Goal: Check status

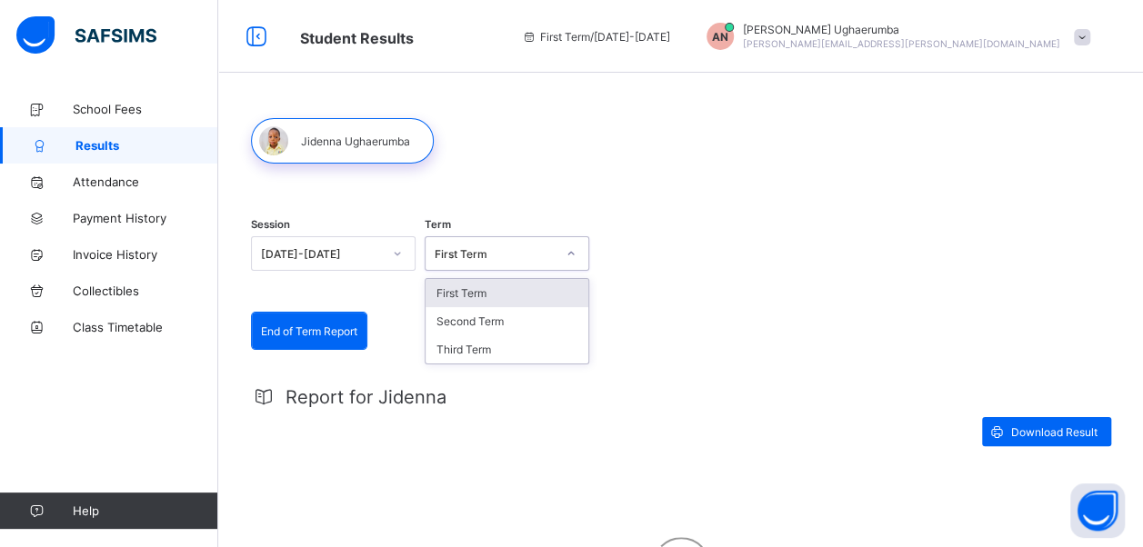
click at [516, 256] on div "First Term" at bounding box center [495, 254] width 121 height 14
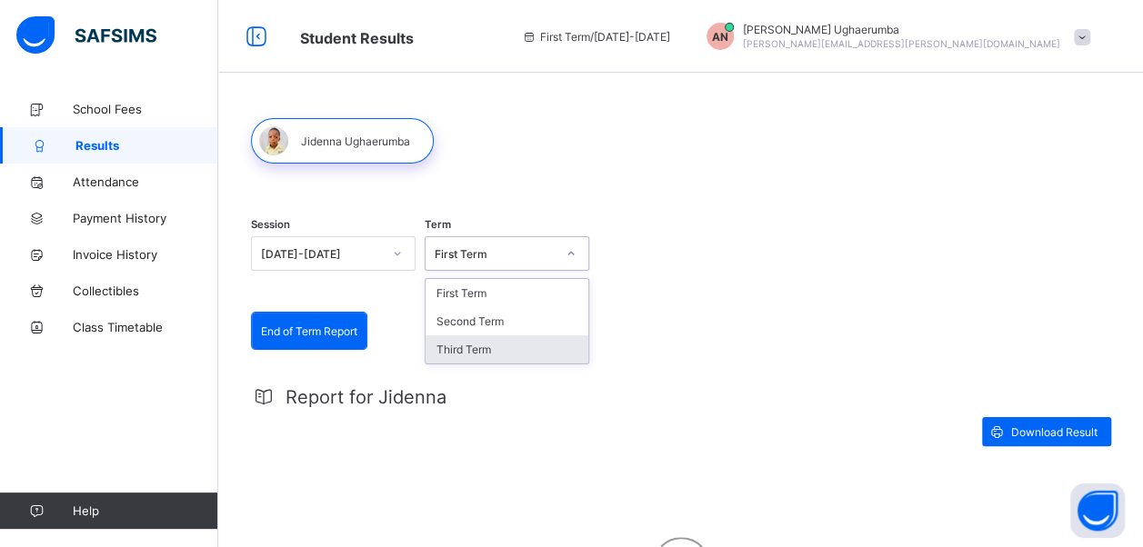
click at [466, 342] on div "Third Term" at bounding box center [506, 349] width 163 height 28
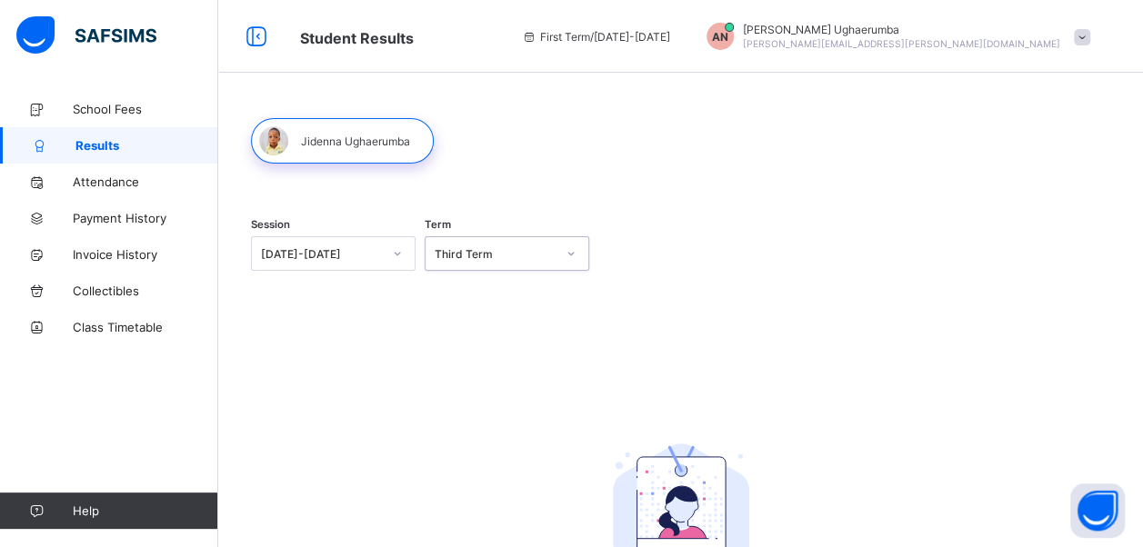
click at [452, 247] on div "Third Term" at bounding box center [495, 254] width 121 height 14
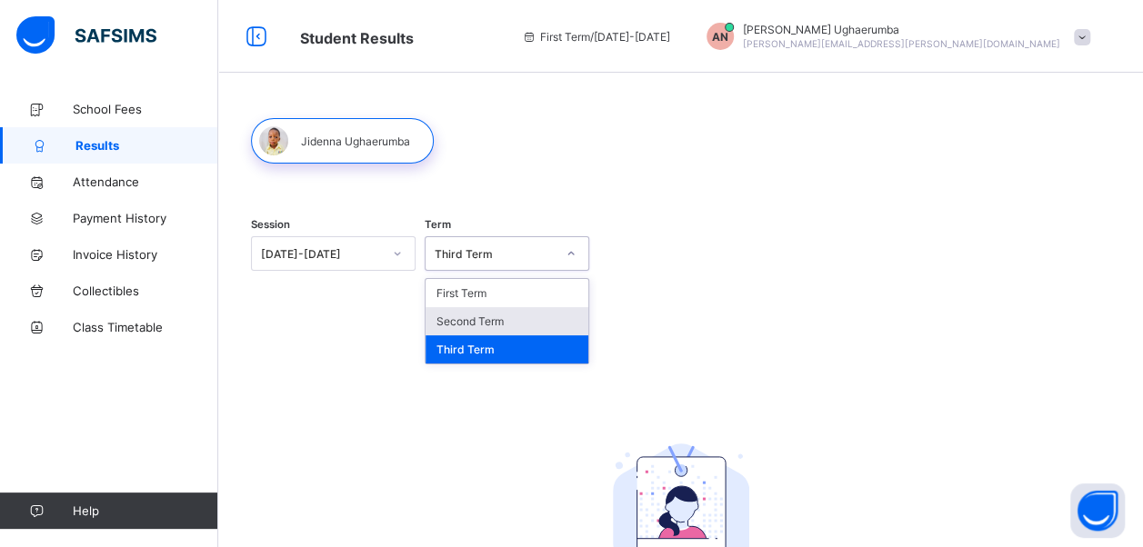
click at [460, 320] on div "Second Term" at bounding box center [506, 321] width 163 height 28
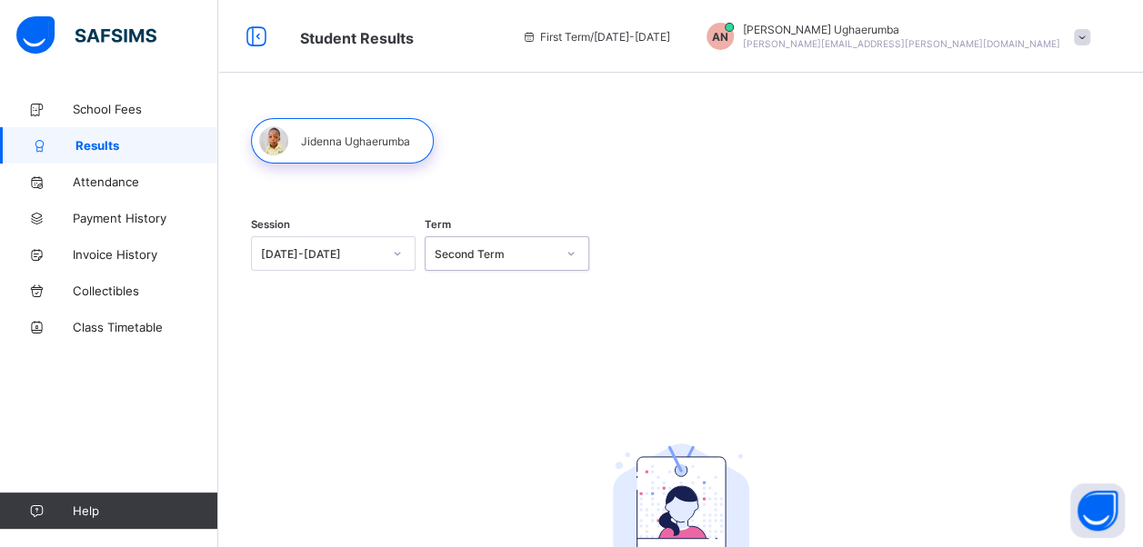
click at [482, 260] on div "Second Term" at bounding box center [489, 253] width 128 height 25
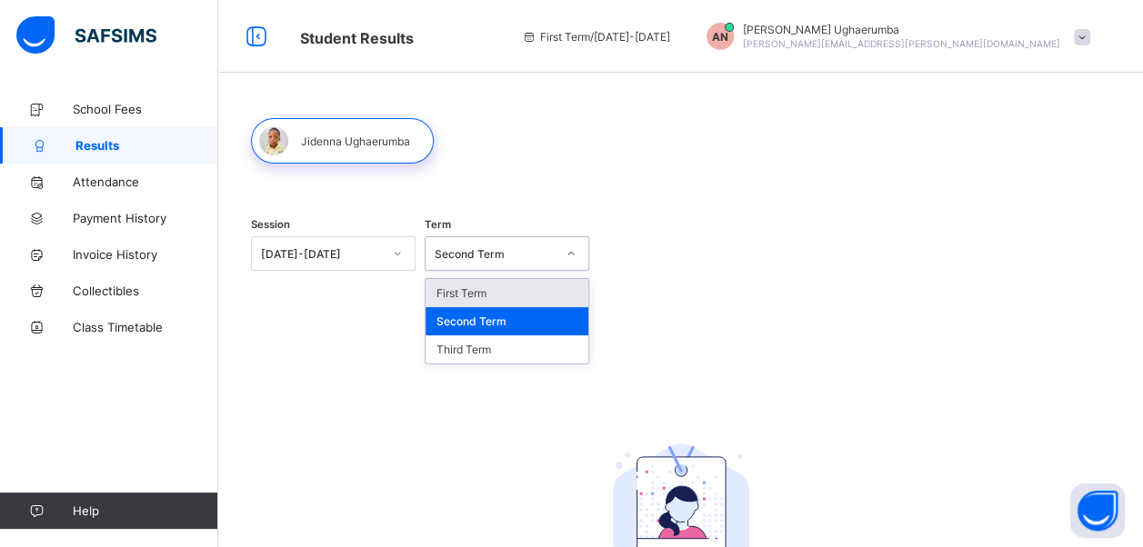
click at [479, 293] on div "First Term" at bounding box center [506, 293] width 163 height 28
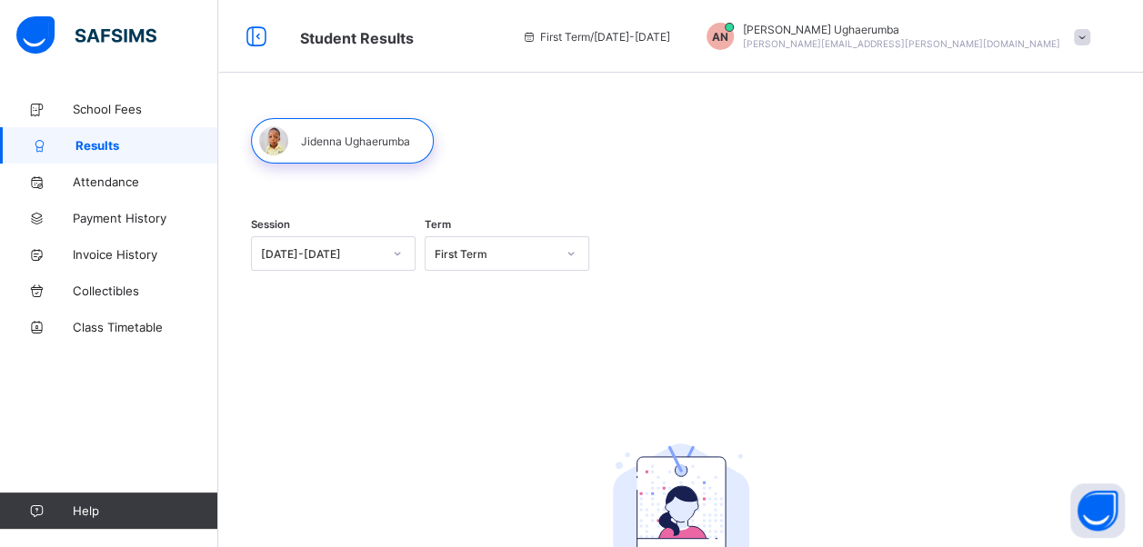
click at [355, 145] on div at bounding box center [342, 140] width 183 height 45
click at [344, 257] on div "[DATE]-[DATE]" at bounding box center [321, 254] width 121 height 14
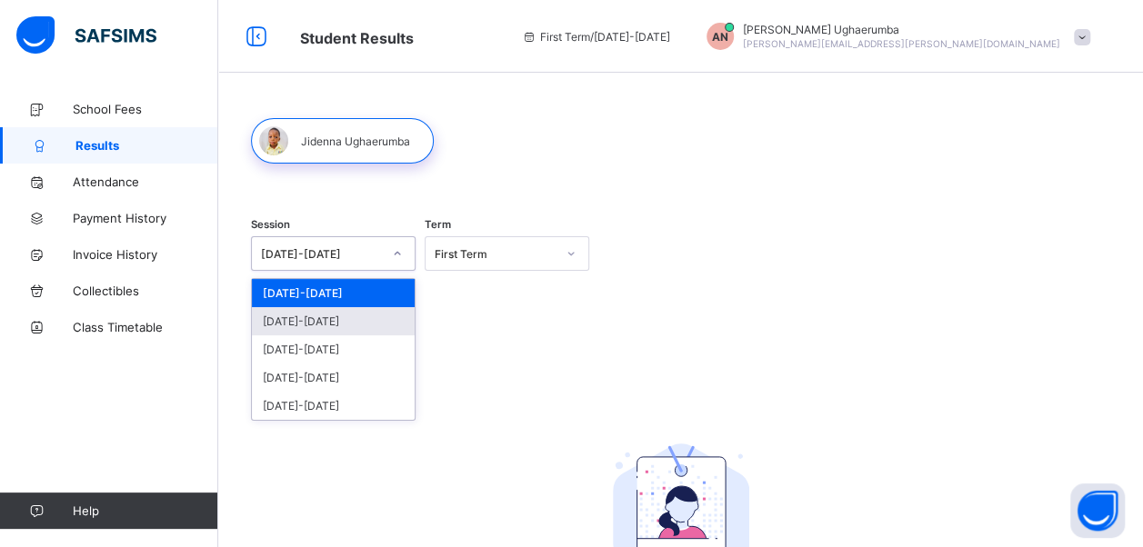
click at [305, 320] on div "[DATE]-[DATE]" at bounding box center [333, 321] width 163 height 28
